Goal: Find specific fact: Find specific fact

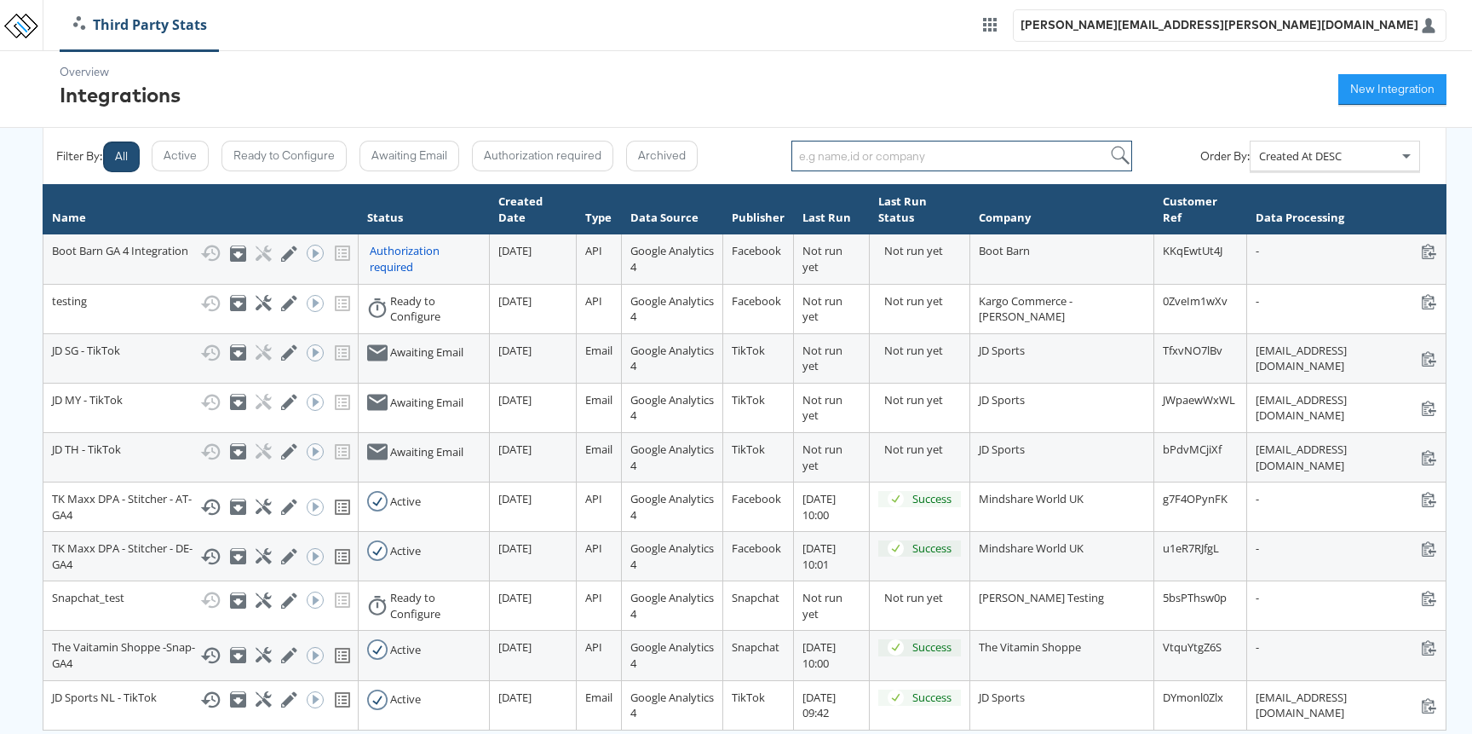
click at [853, 154] on input "search" at bounding box center [961, 156] width 341 height 31
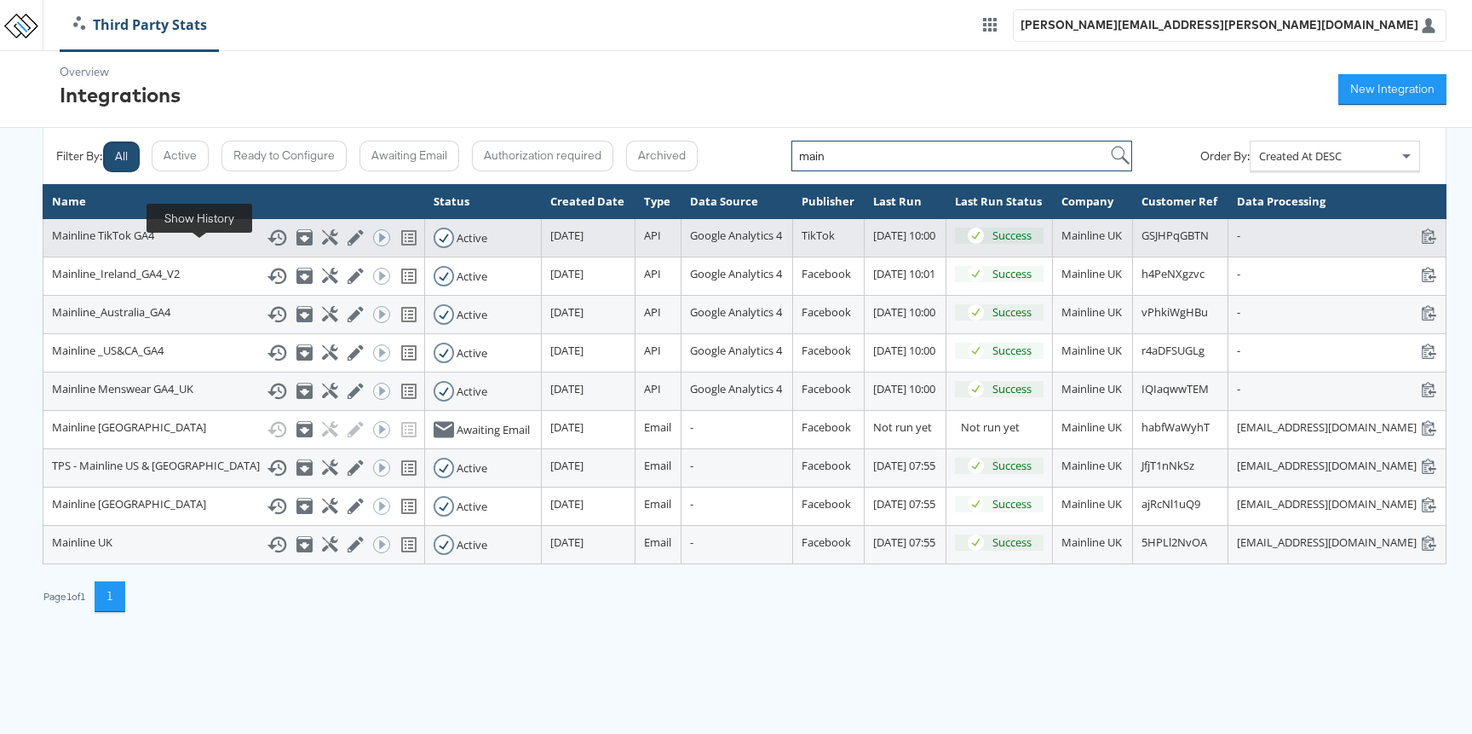
type input "main"
click at [267, 248] on icon at bounding box center [277, 237] width 20 height 20
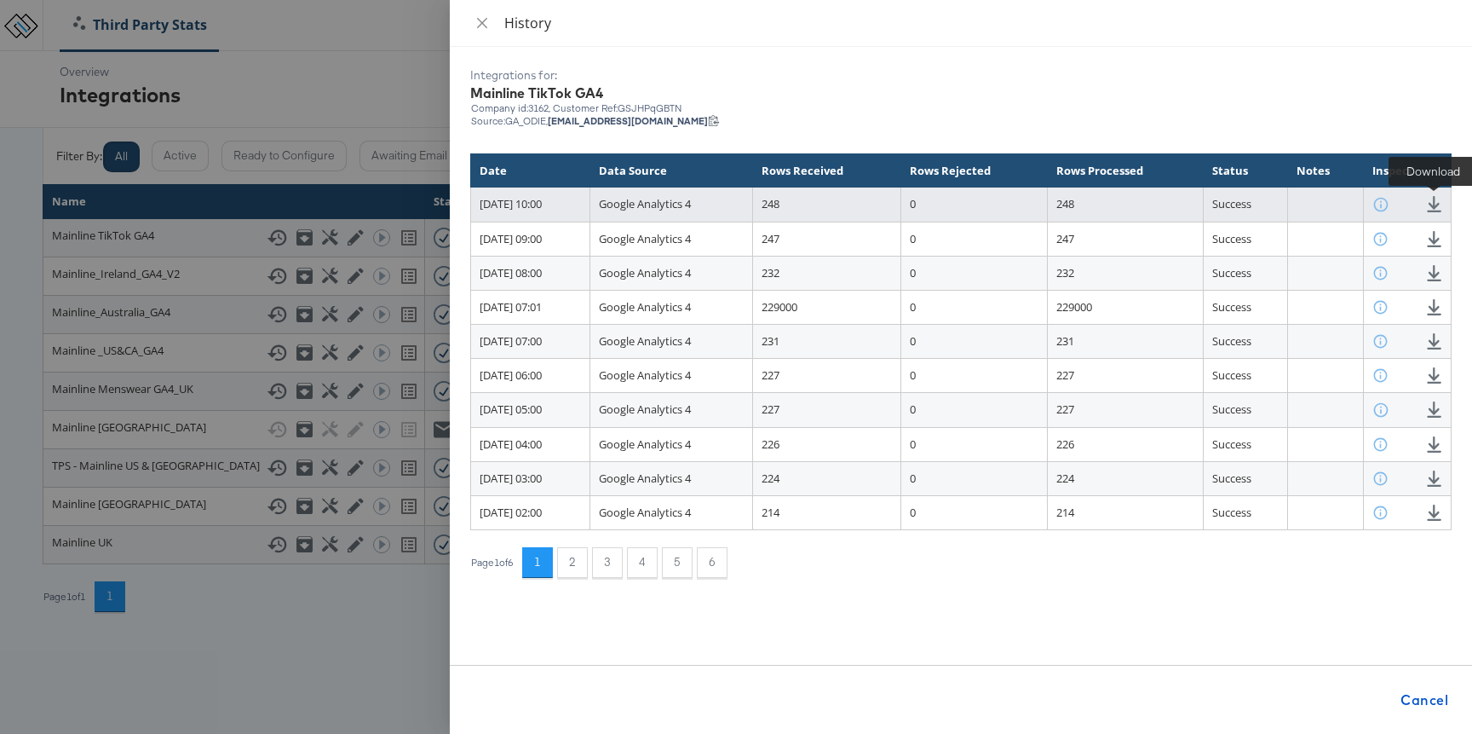
click at [1434, 200] on icon at bounding box center [1434, 204] width 14 height 16
click at [1431, 201] on icon at bounding box center [1434, 204] width 16 height 16
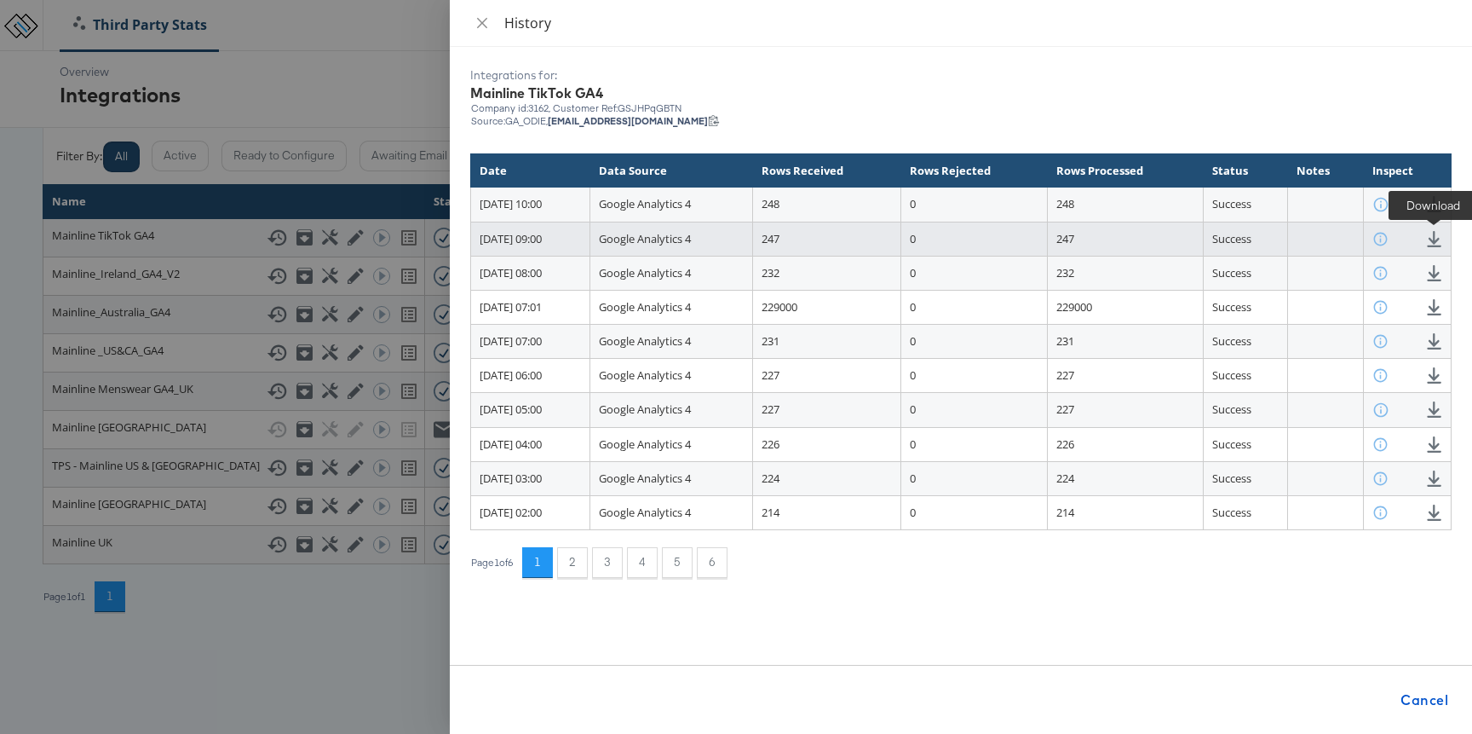
click at [1441, 239] on icon at bounding box center [1434, 239] width 16 height 16
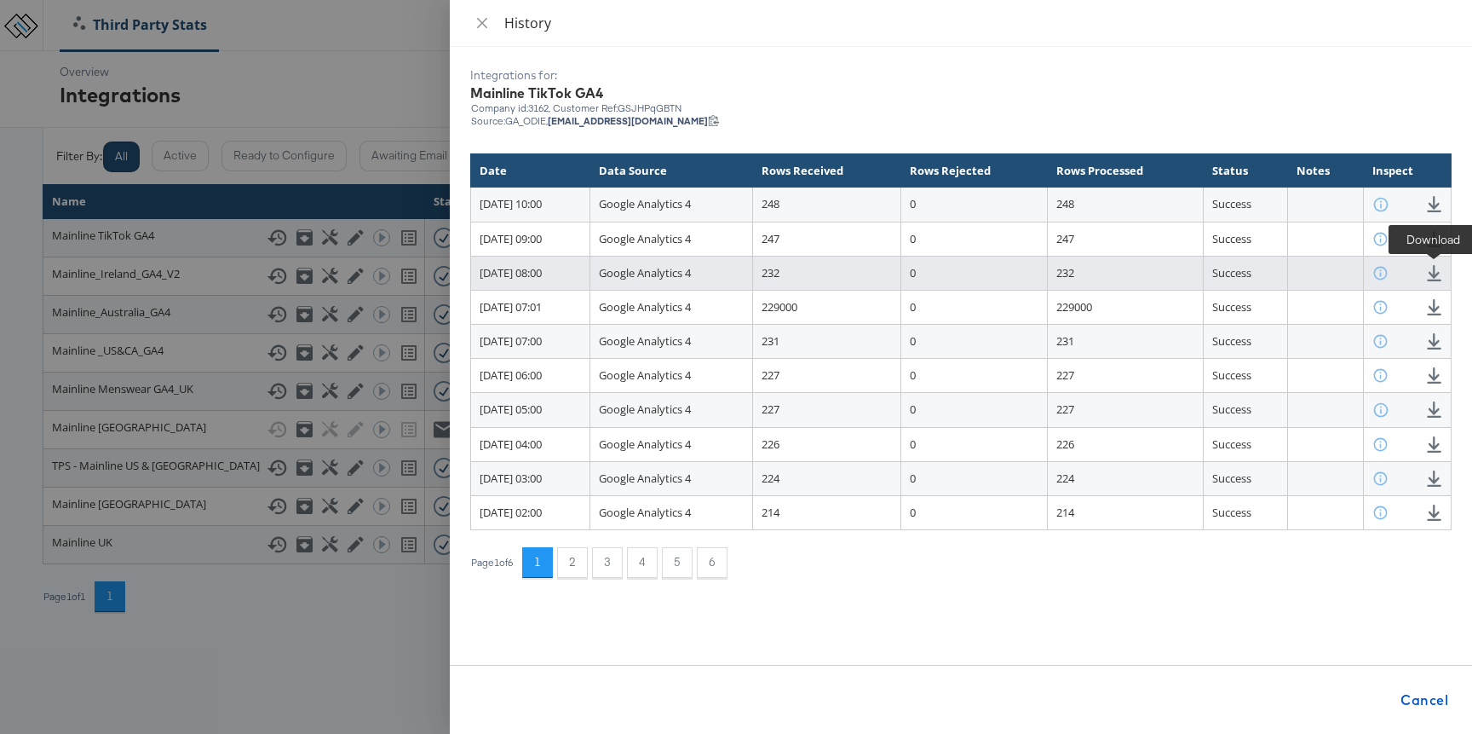
click at [1435, 273] on icon at bounding box center [1434, 273] width 16 height 16
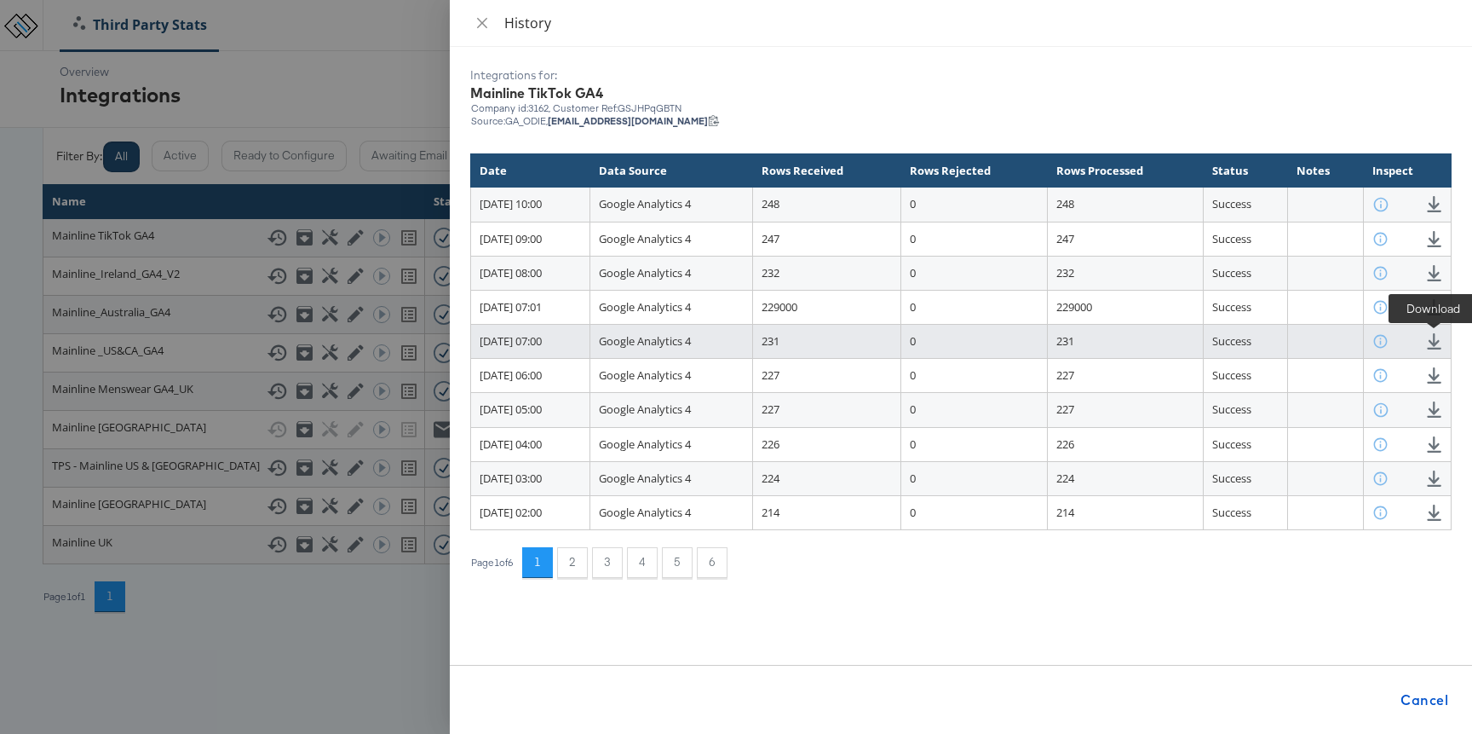
click at [1434, 335] on icon at bounding box center [1434, 341] width 14 height 16
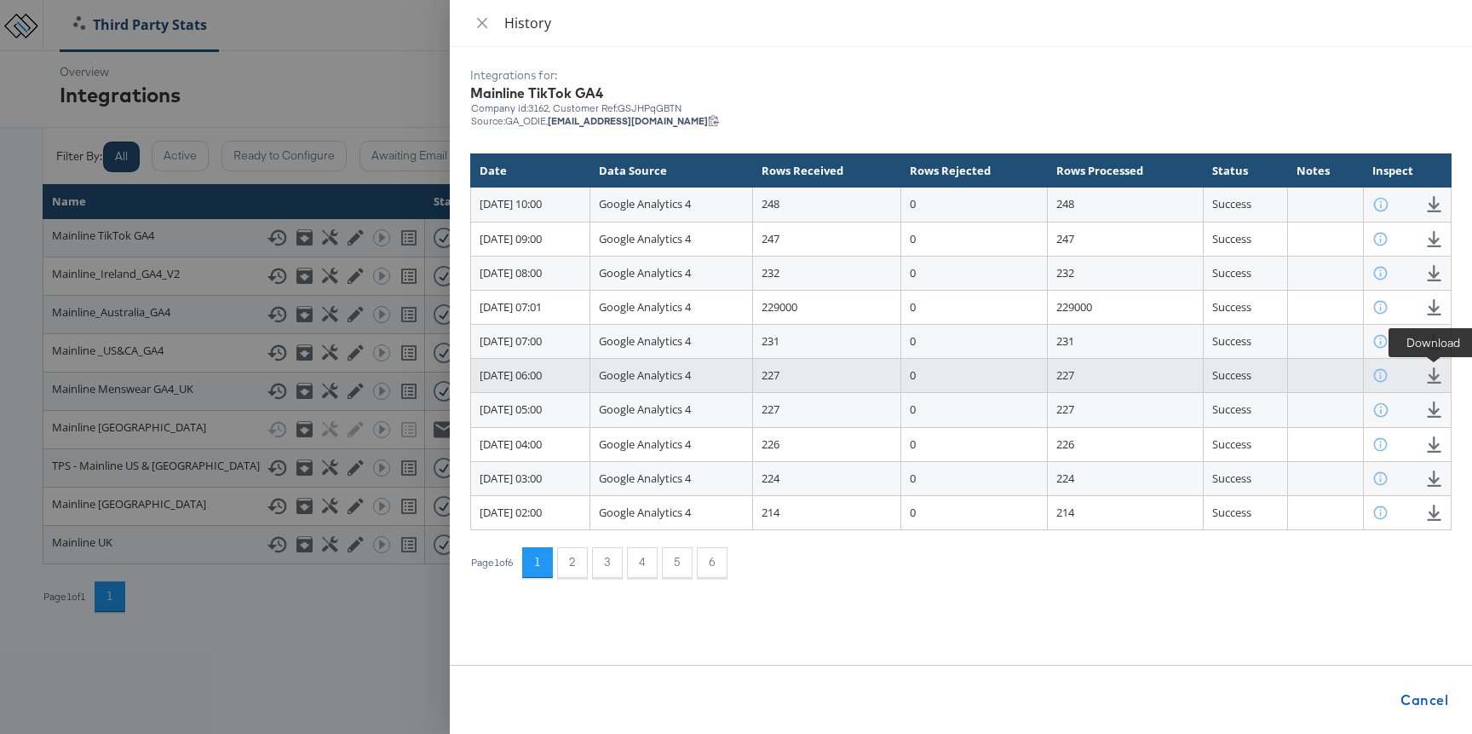
click at [1431, 373] on icon at bounding box center [1434, 375] width 16 height 16
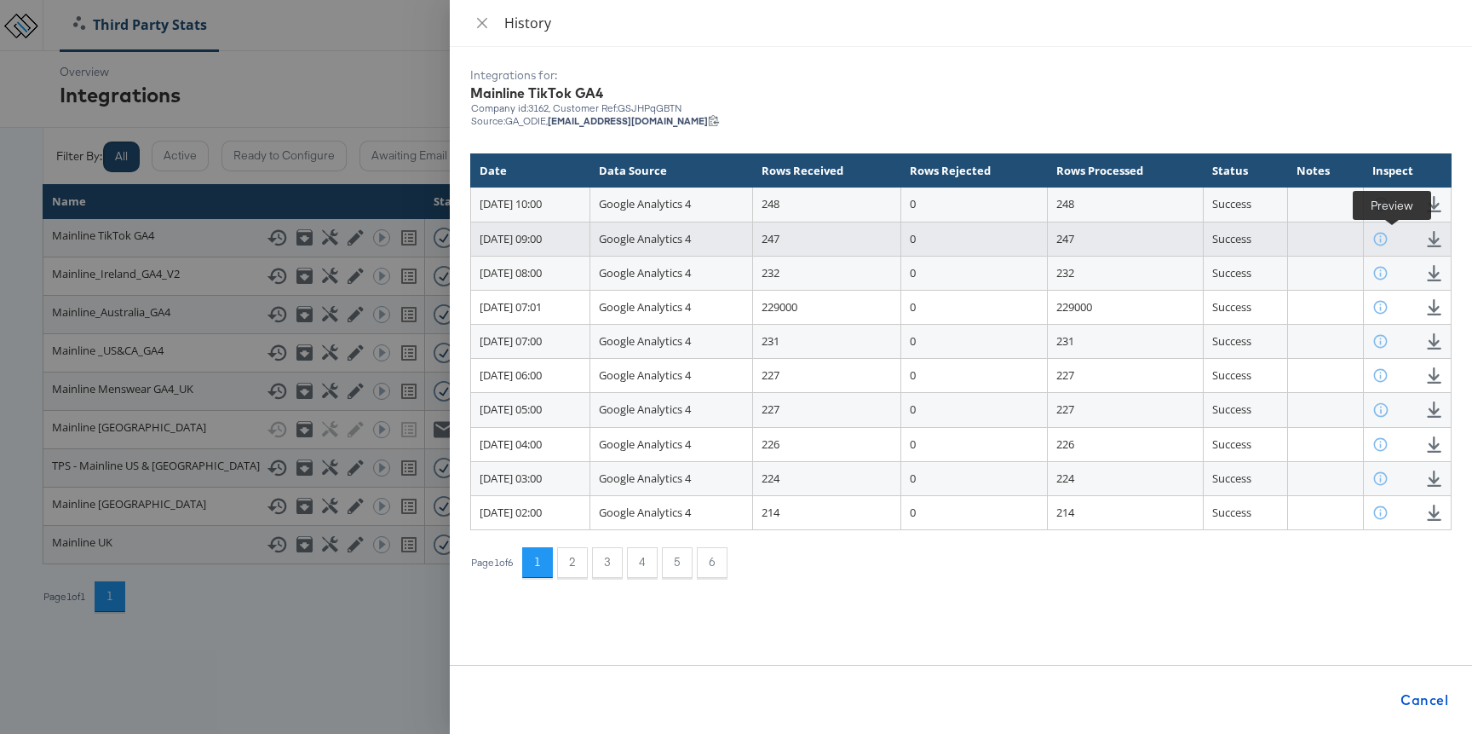
click at [1389, 239] on icon at bounding box center [1381, 239] width 16 height 16
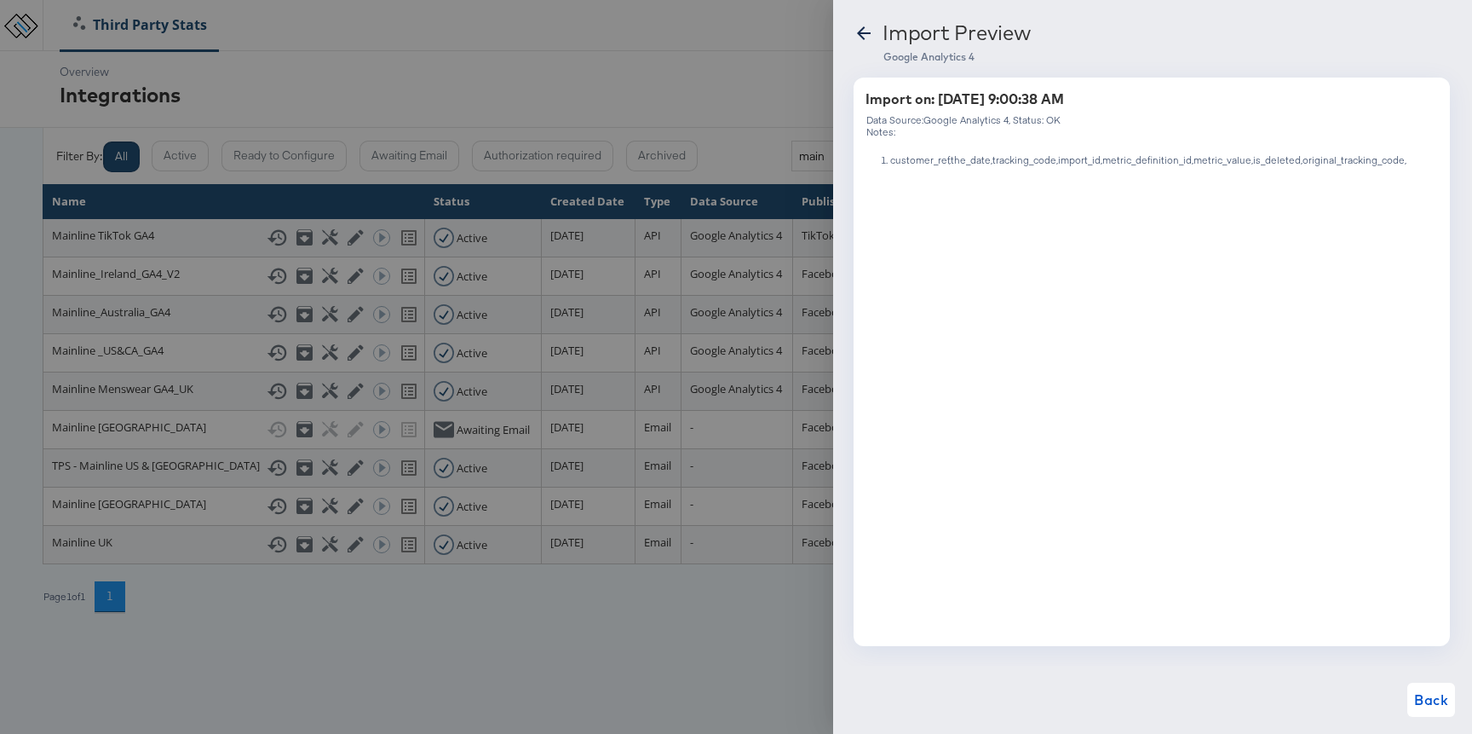
click at [854, 17] on div "Import Preview Google Analytics 4 Import on: [DATE] 9:00:38 AM Data Source: Goo…" at bounding box center [1152, 367] width 639 height 734
click at [863, 30] on icon at bounding box center [864, 33] width 20 height 20
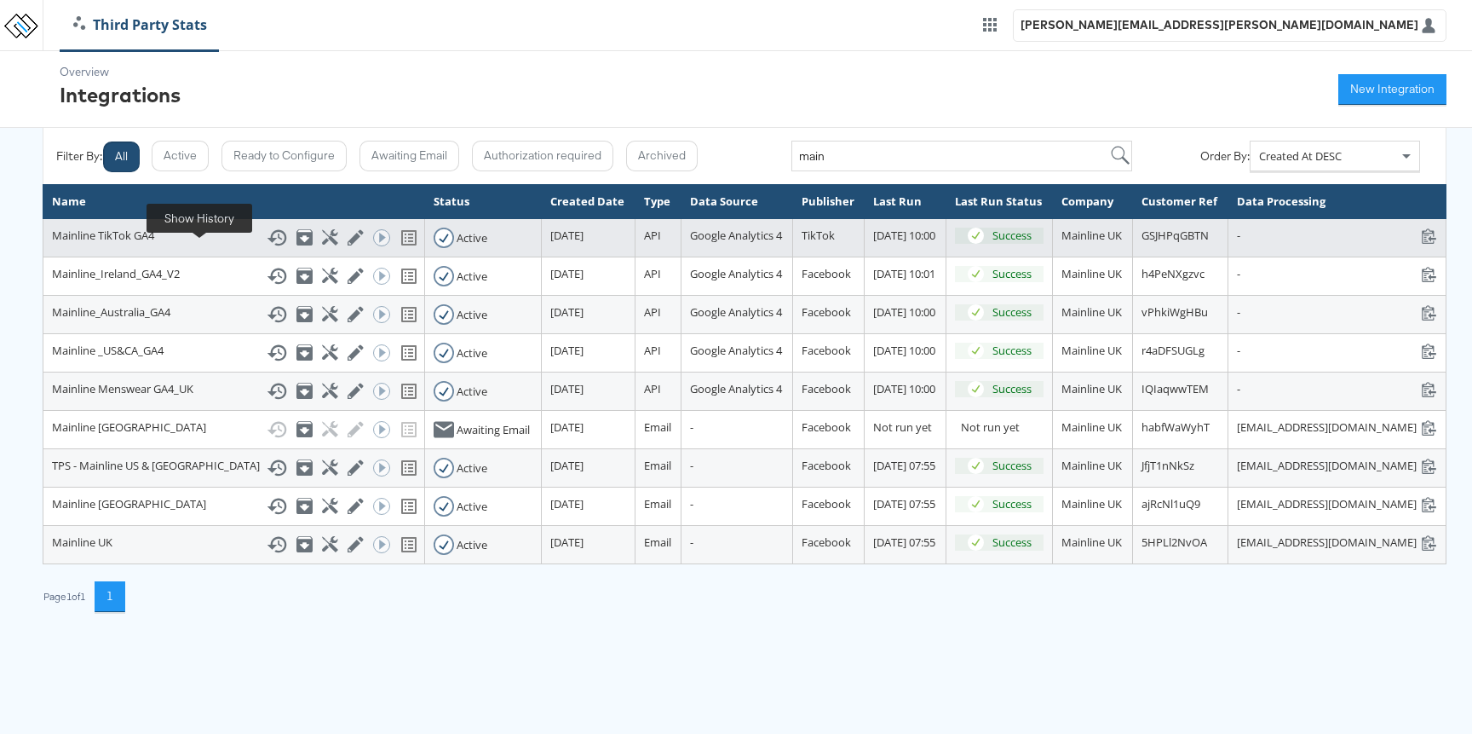
click at [267, 248] on icon at bounding box center [277, 237] width 20 height 20
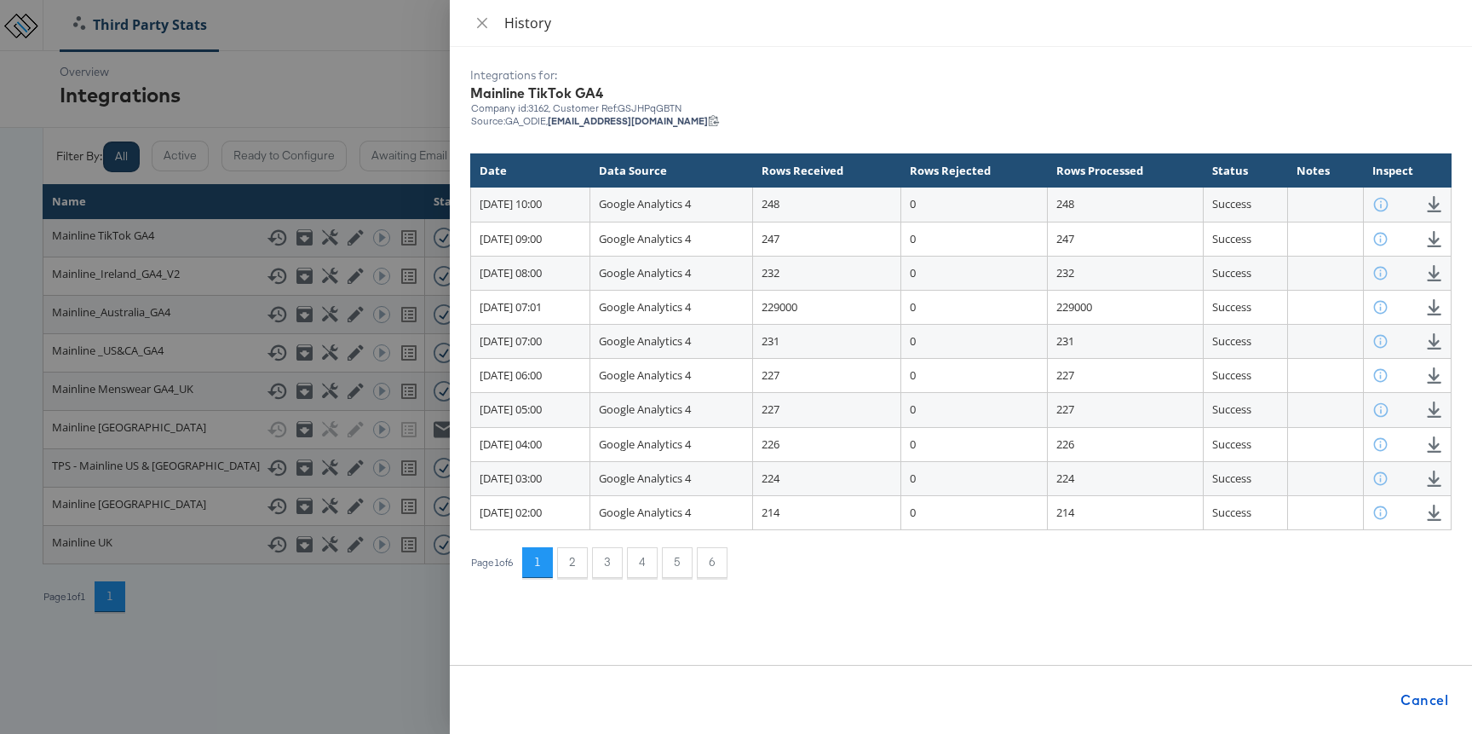
click at [636, 106] on div "Company id: 3162 , Customer Ref: GSJHPqGBTN" at bounding box center [960, 108] width 981 height 12
copy div "GSJHPqGBTN"
